Goal: Task Accomplishment & Management: Use online tool/utility

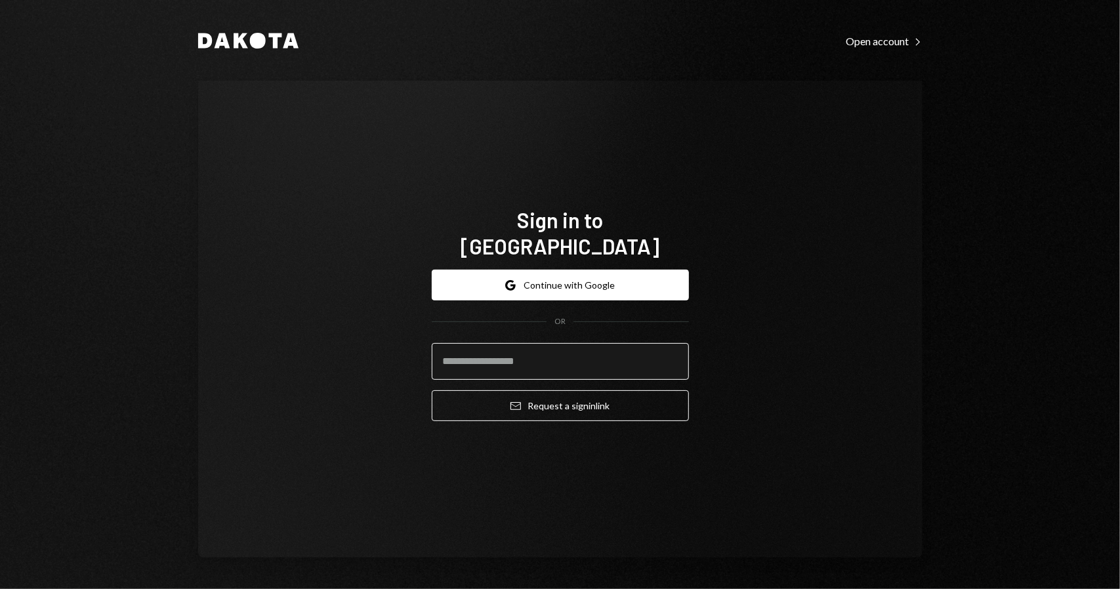
click at [483, 349] on input "email" at bounding box center [560, 361] width 257 height 37
type input "**********"
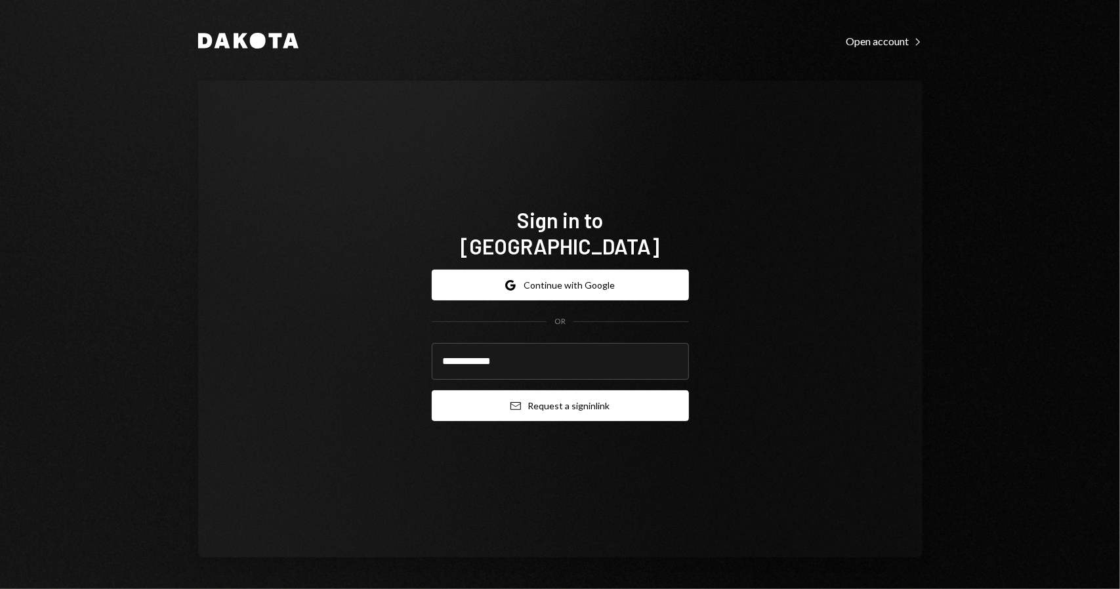
click at [580, 390] on button "Email Request a sign in link" at bounding box center [560, 405] width 257 height 31
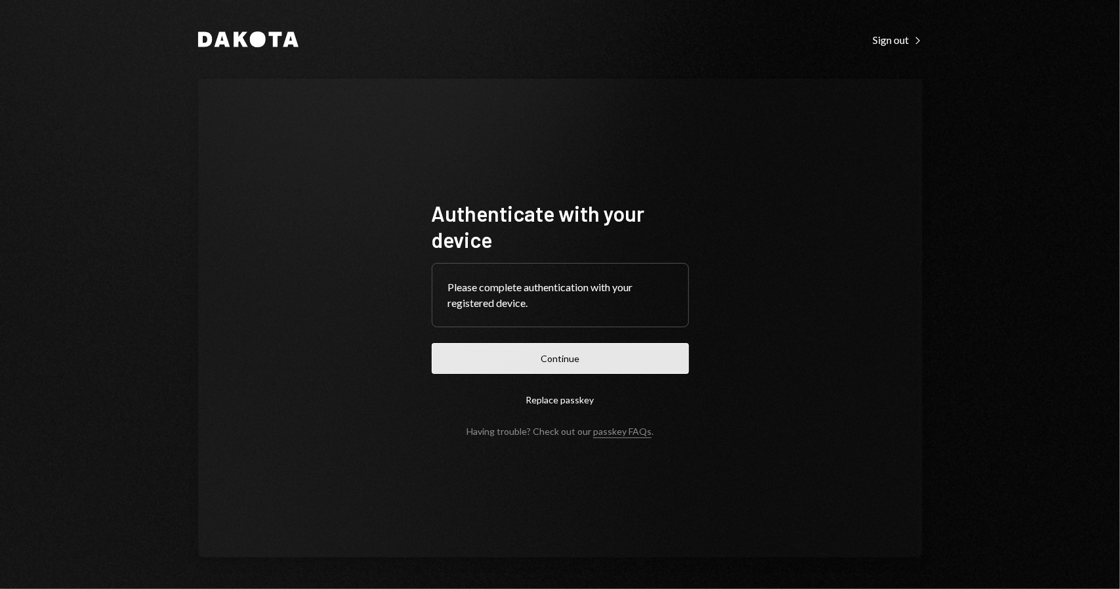
click at [554, 367] on button "Continue" at bounding box center [560, 358] width 257 height 31
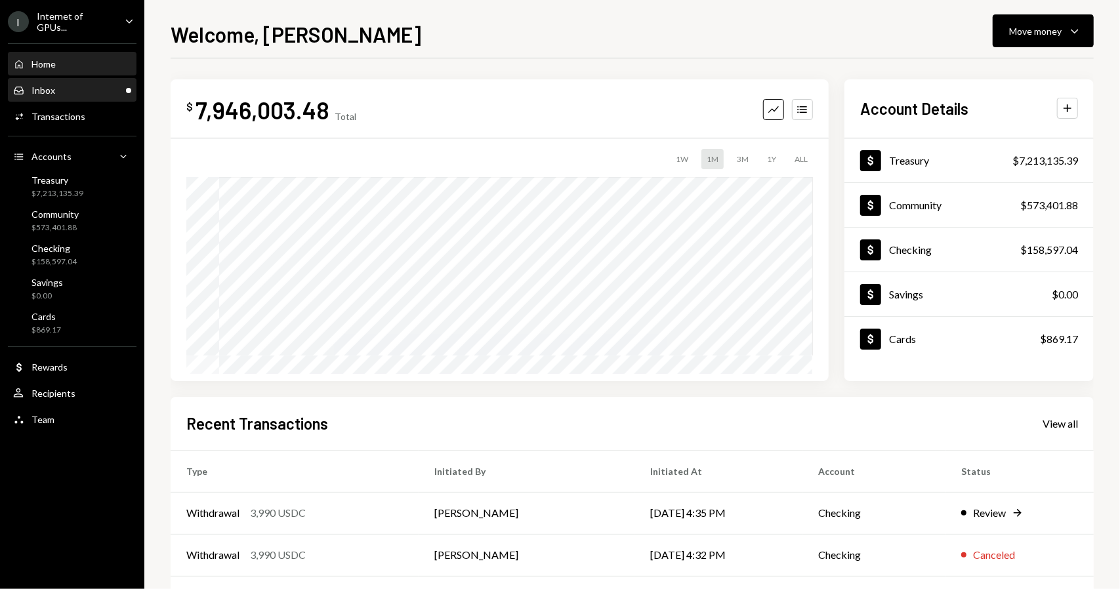
click at [89, 82] on div "Inbox Inbox" at bounding box center [72, 90] width 118 height 22
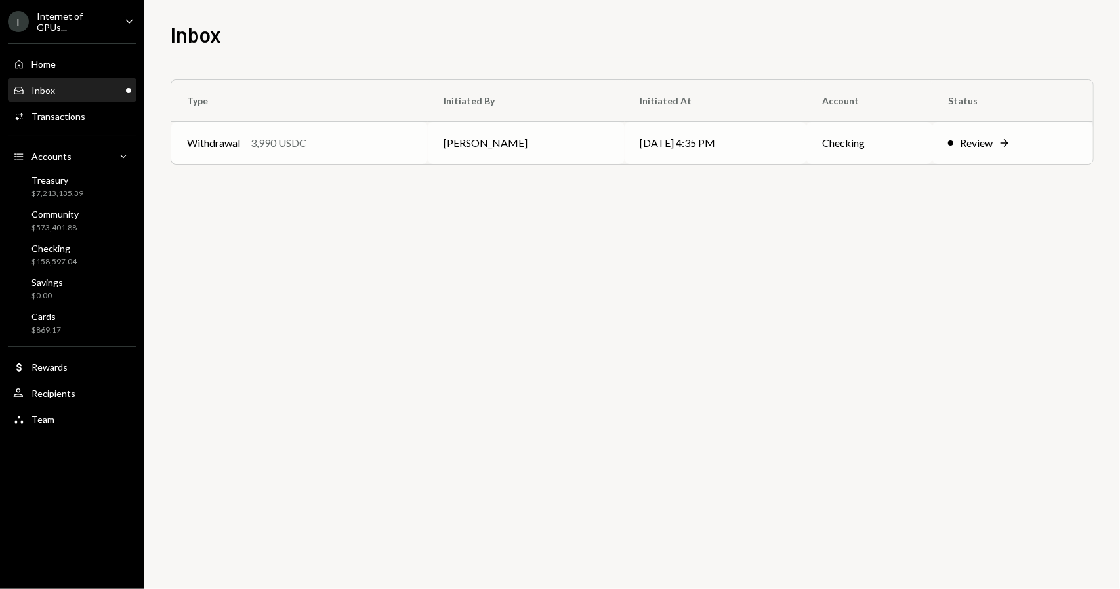
click at [980, 138] on div "Review" at bounding box center [976, 143] width 33 height 16
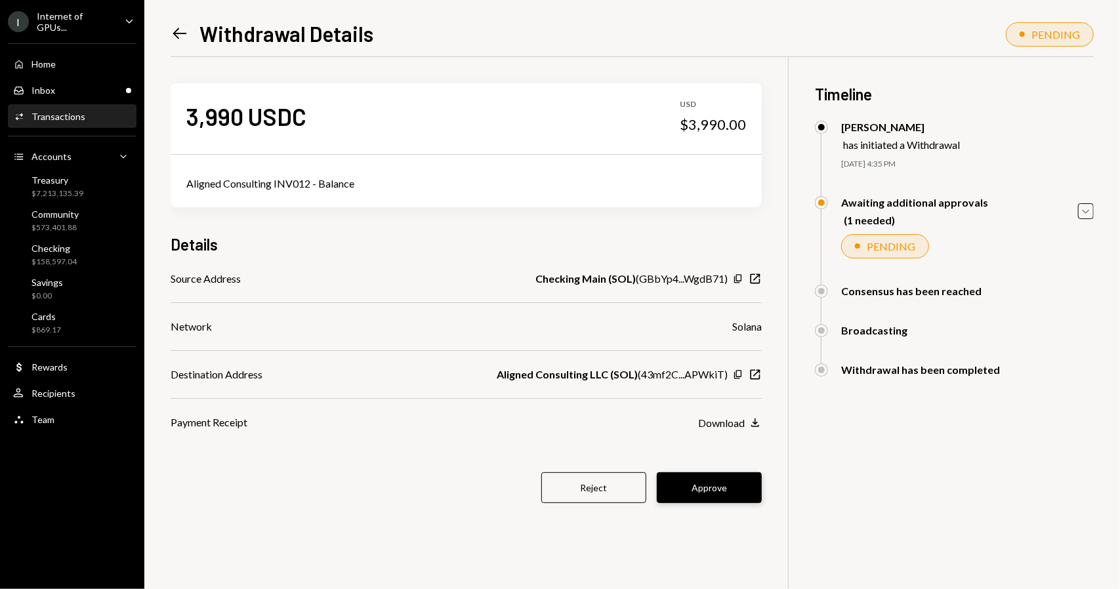
click at [726, 486] on button "Approve" at bounding box center [709, 488] width 105 height 31
